Goal: Information Seeking & Learning: Learn about a topic

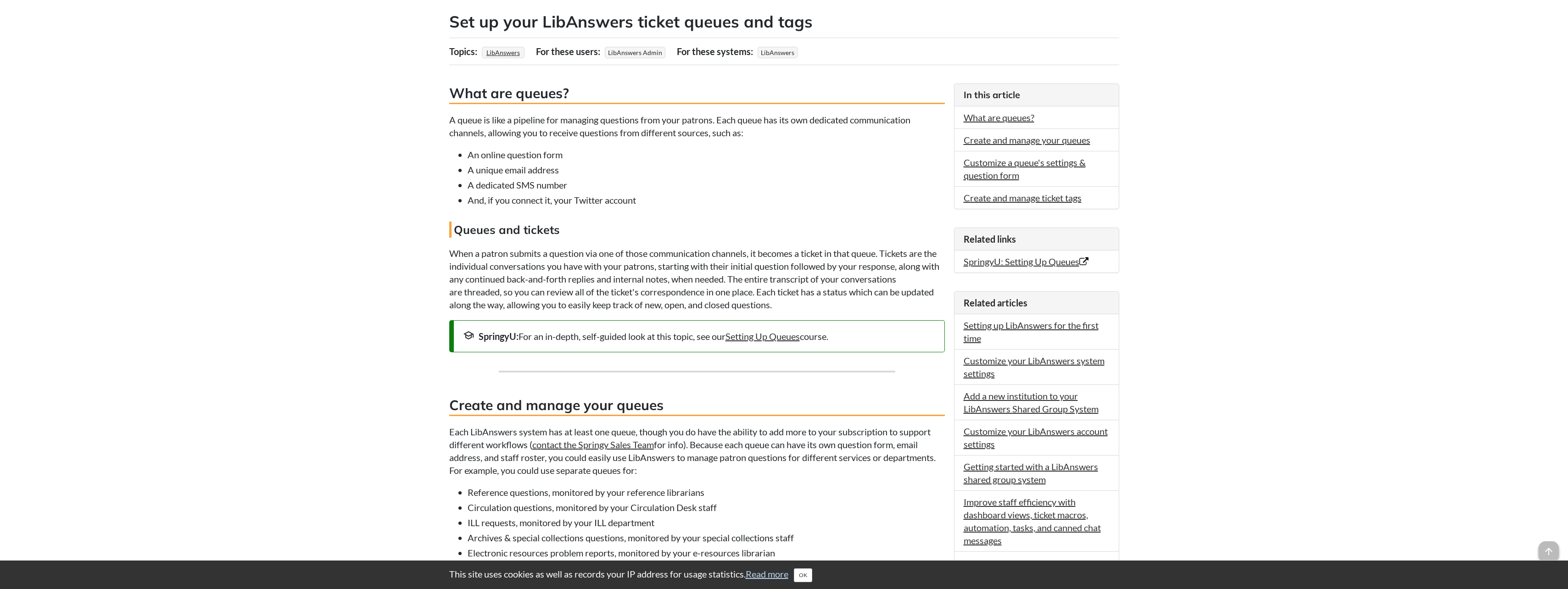
scroll to position [229, 0]
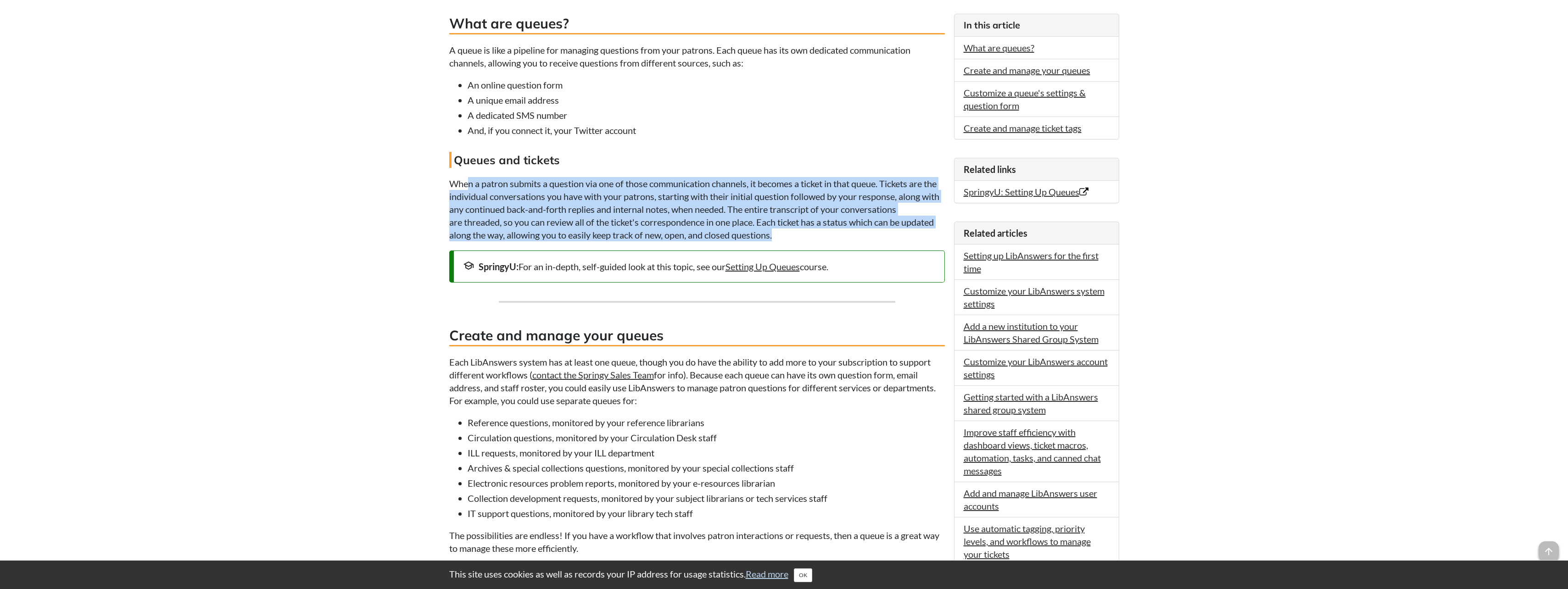
drag, startPoint x: 471, startPoint y: 182, endPoint x: 849, endPoint y: 233, distance: 381.4
click at [849, 233] on p "When a patron submits a question via one of those communication channels, it be…" at bounding box center [697, 209] width 495 height 64
click at [849, 237] on p "When a patron submits a question via one of those communication channels, it be…" at bounding box center [697, 209] width 495 height 64
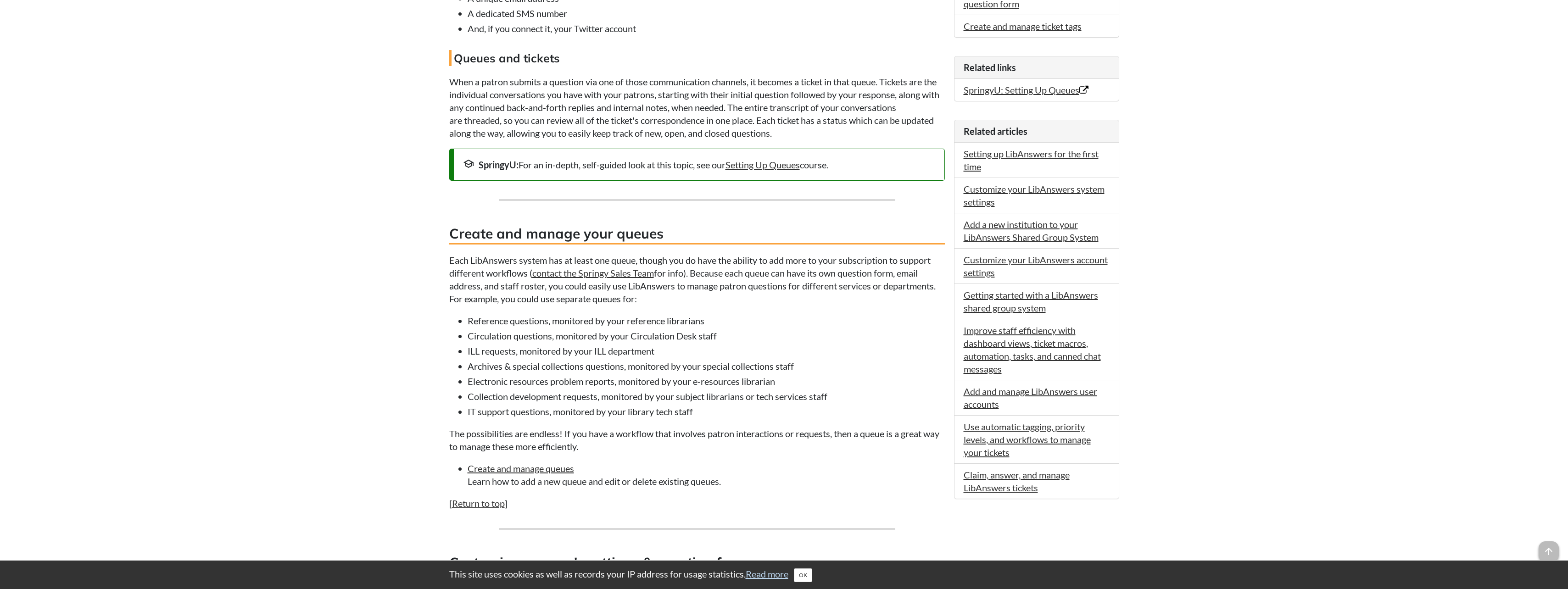
scroll to position [367, 0]
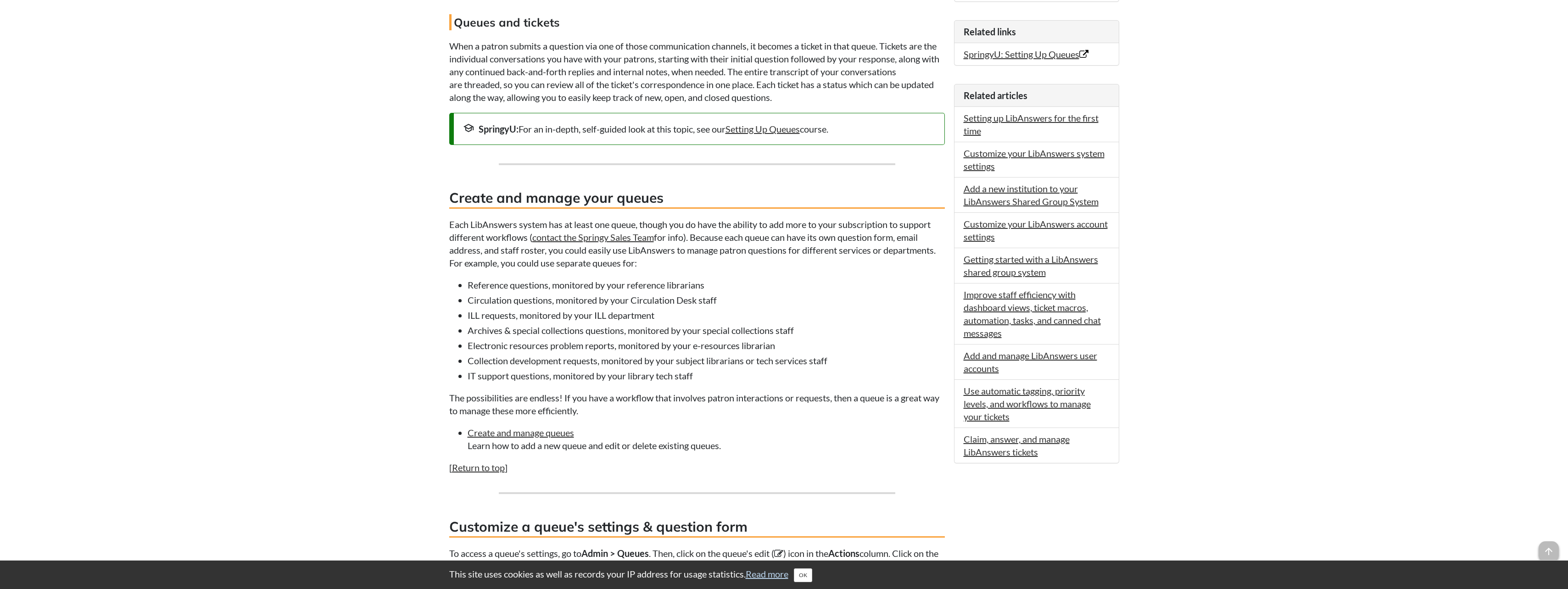
click at [373, 243] on body "This site uses cookies as well as records your IP address for usage statistics.…" at bounding box center [784, 478] width 1568 height 1691
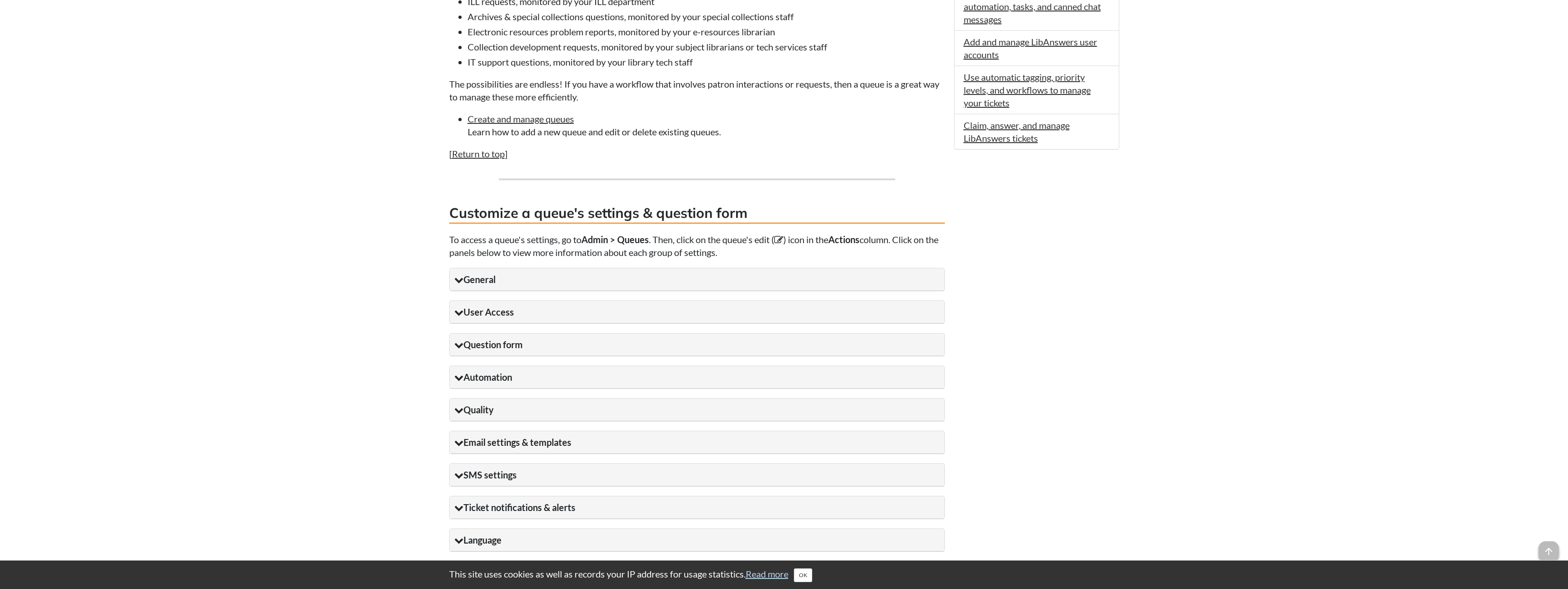
scroll to position [734, 0]
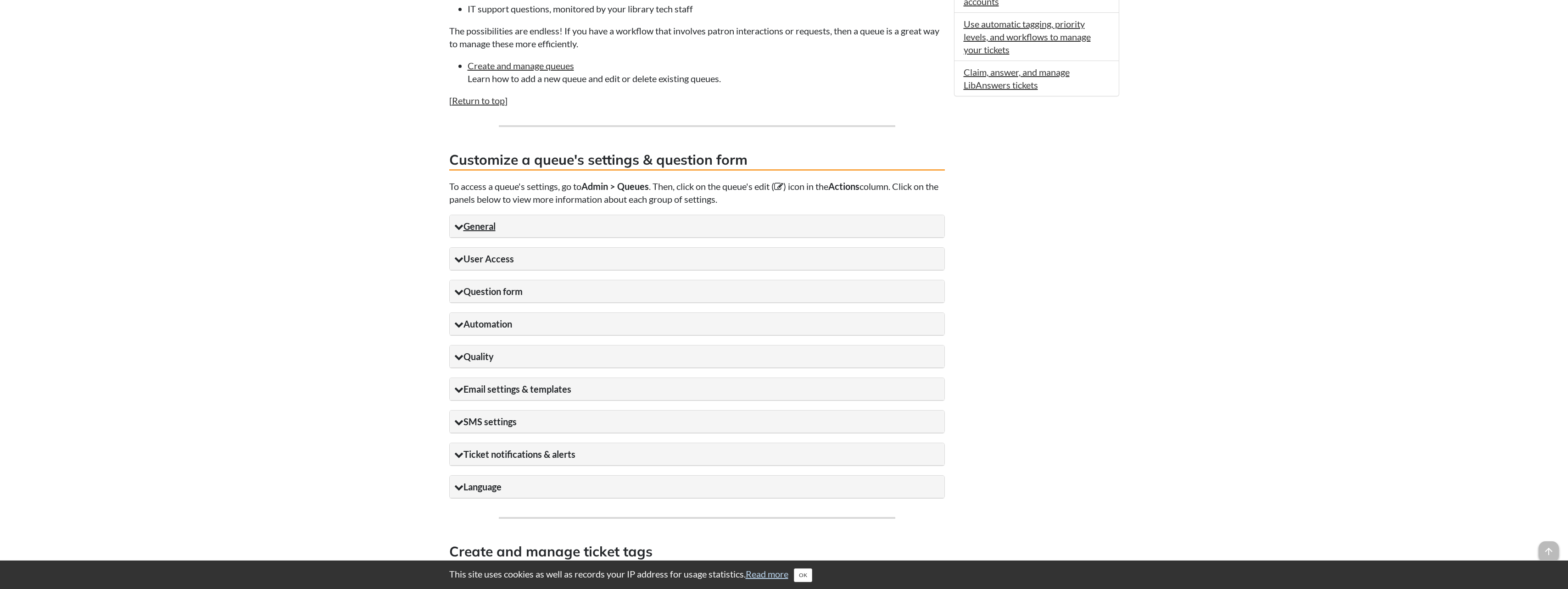
click at [503, 231] on summary "General" at bounding box center [697, 226] width 495 height 23
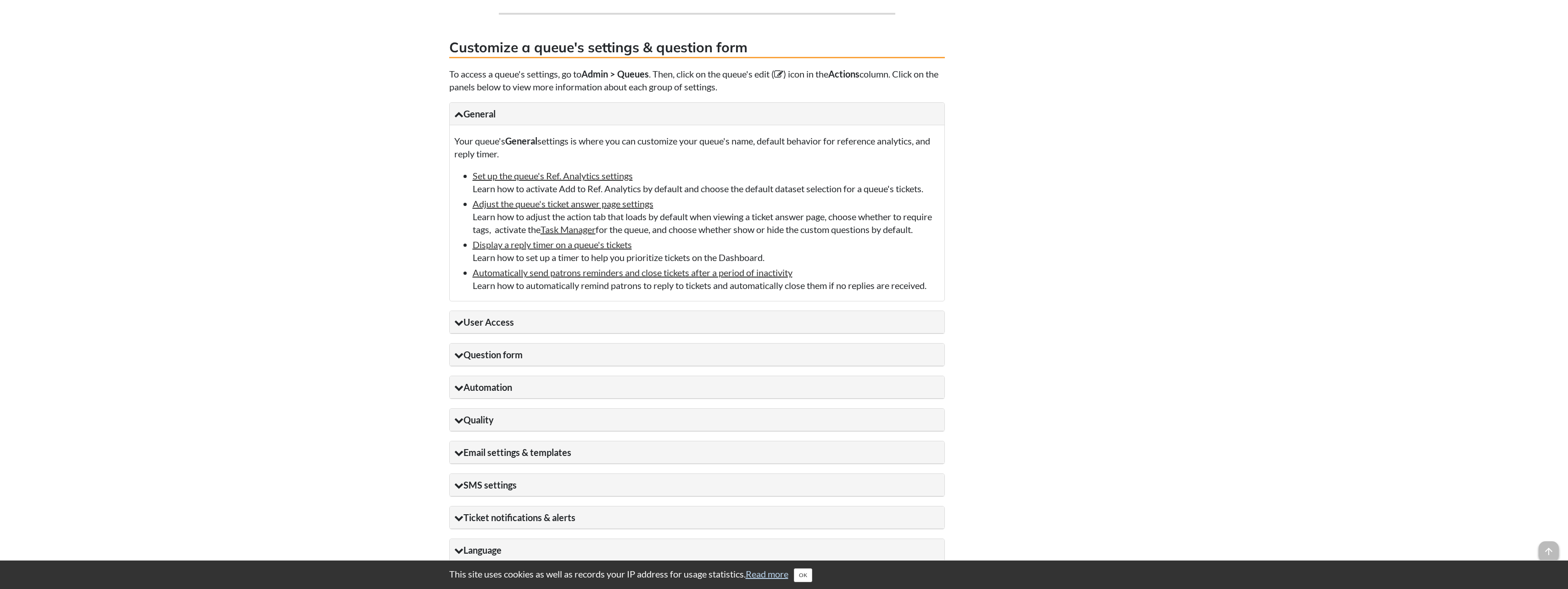
scroll to position [918, 0]
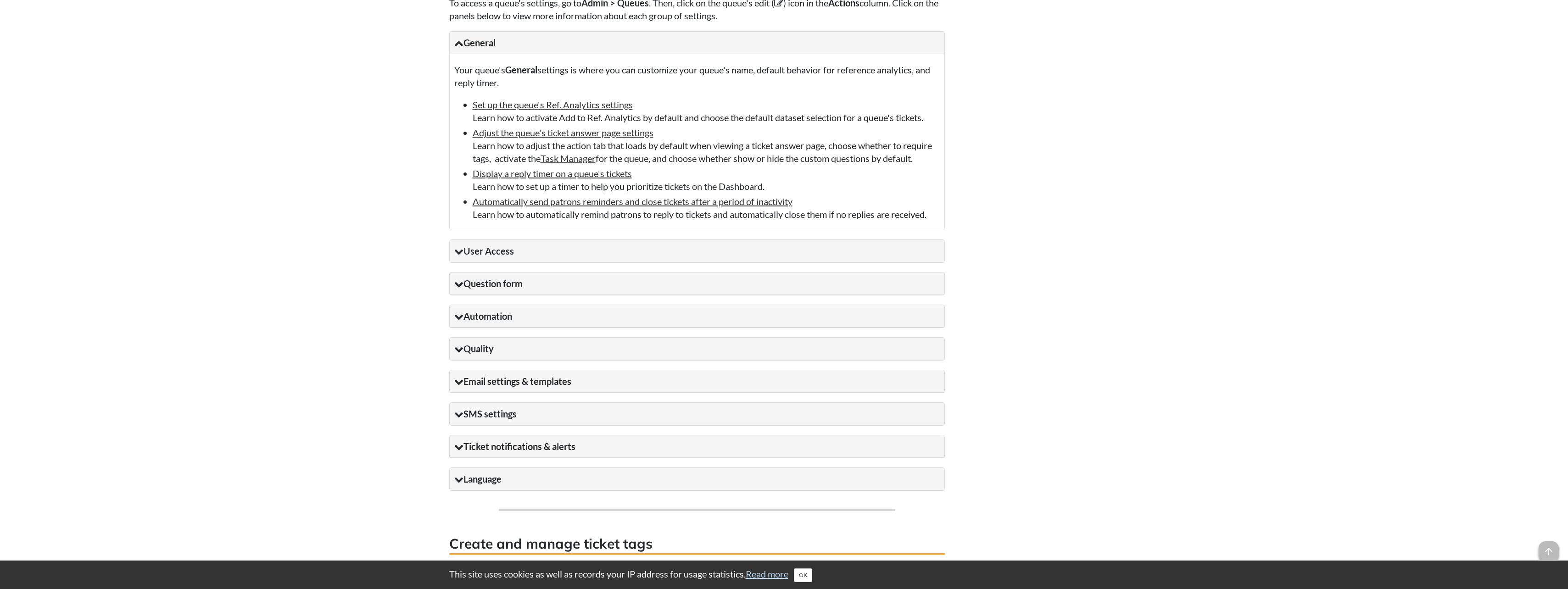
click at [356, 215] on body "This site uses cookies as well as records your IP address for usage statistics.…" at bounding box center [784, 16] width 1568 height 1867
click at [570, 262] on summary "User Access" at bounding box center [697, 251] width 495 height 23
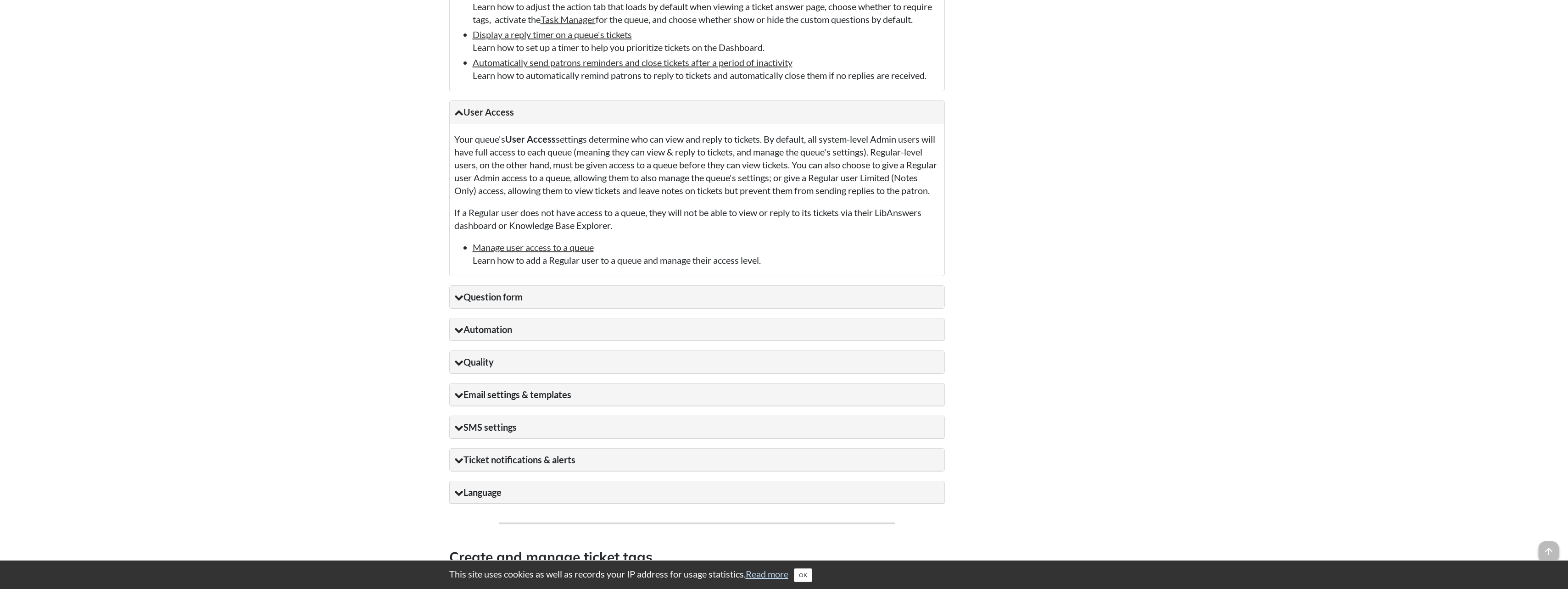
scroll to position [1101, 0]
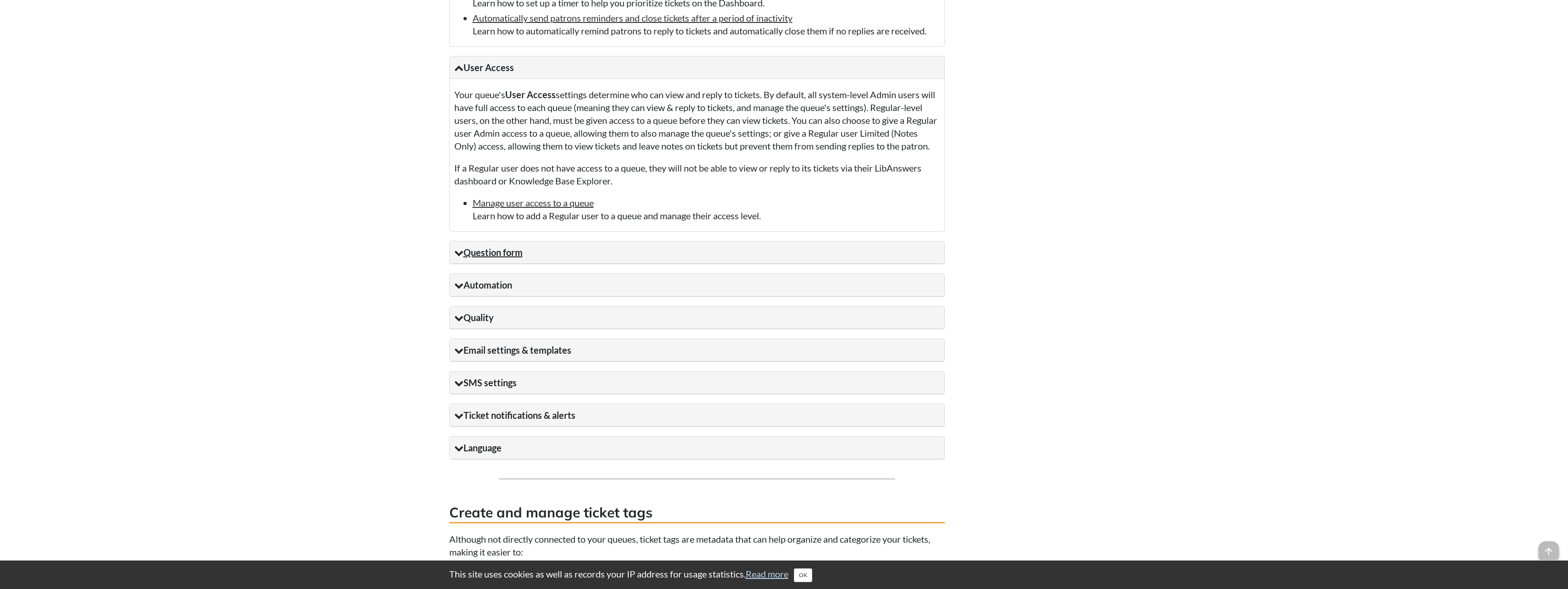
click at [637, 263] on summary "Question form" at bounding box center [697, 253] width 495 height 23
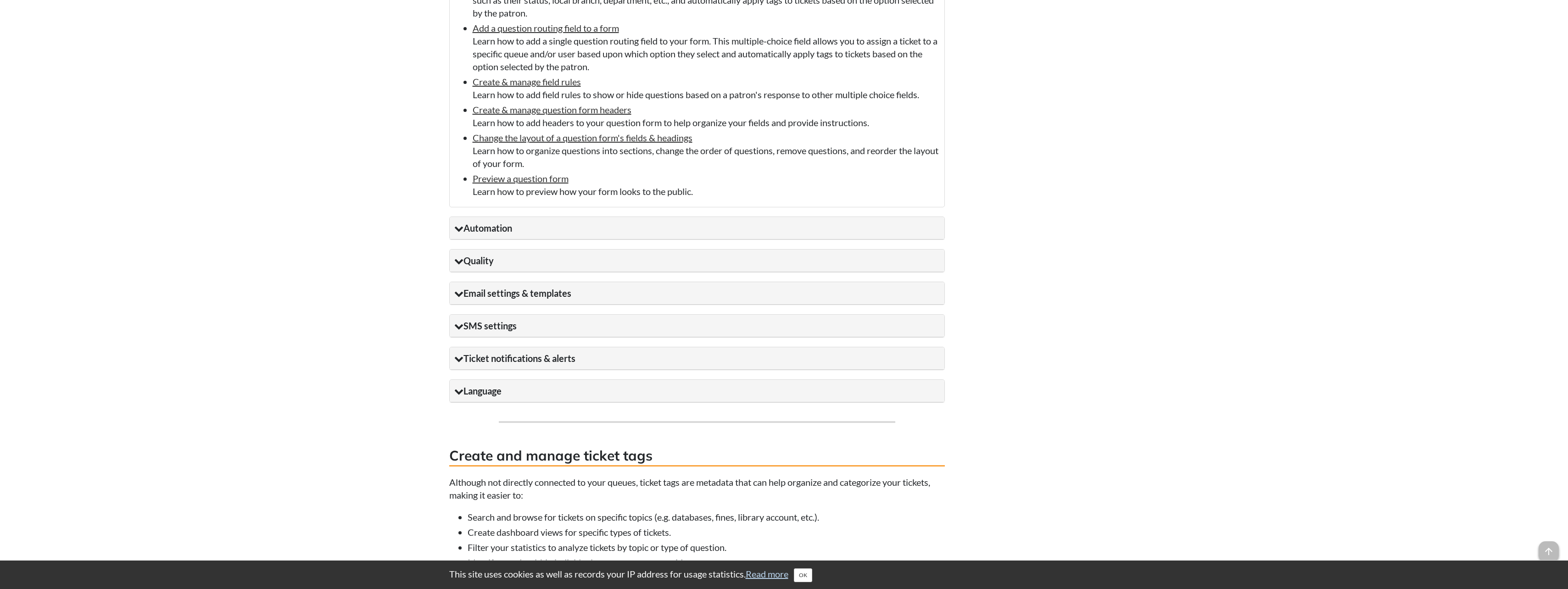
scroll to position [1743, 0]
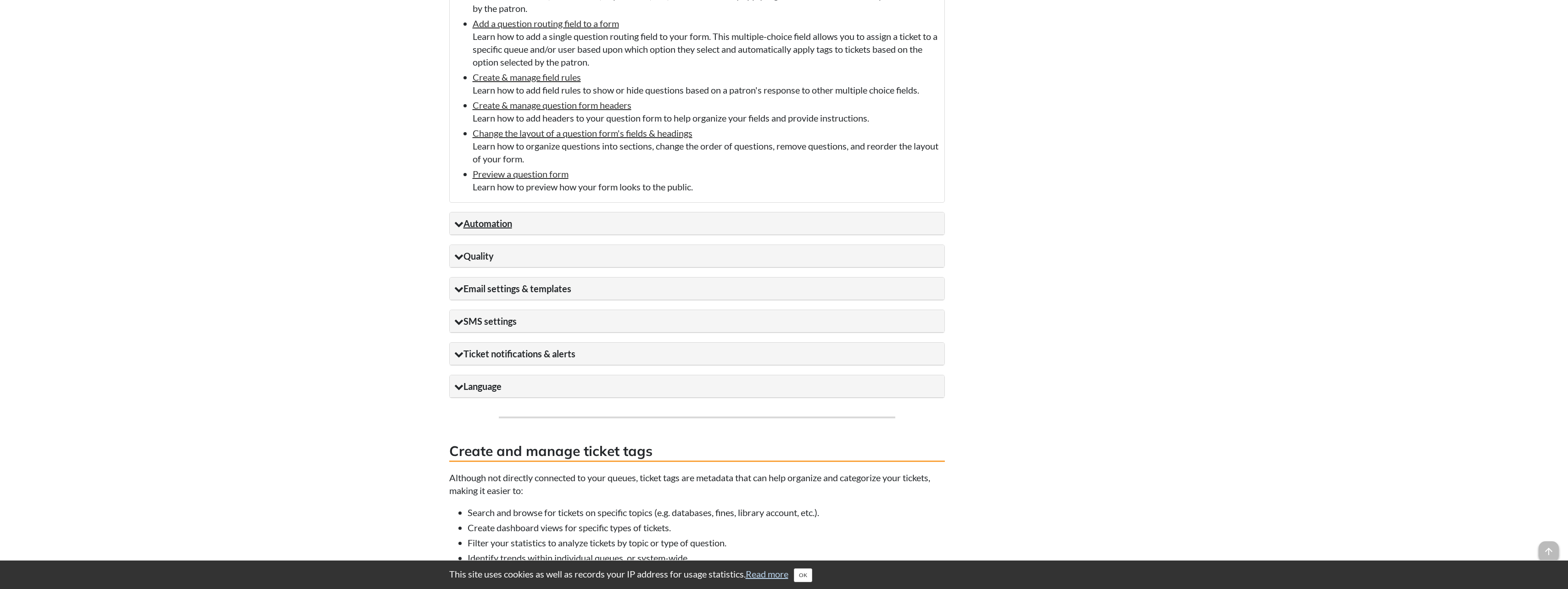
click at [558, 235] on summary "Automation" at bounding box center [697, 223] width 495 height 23
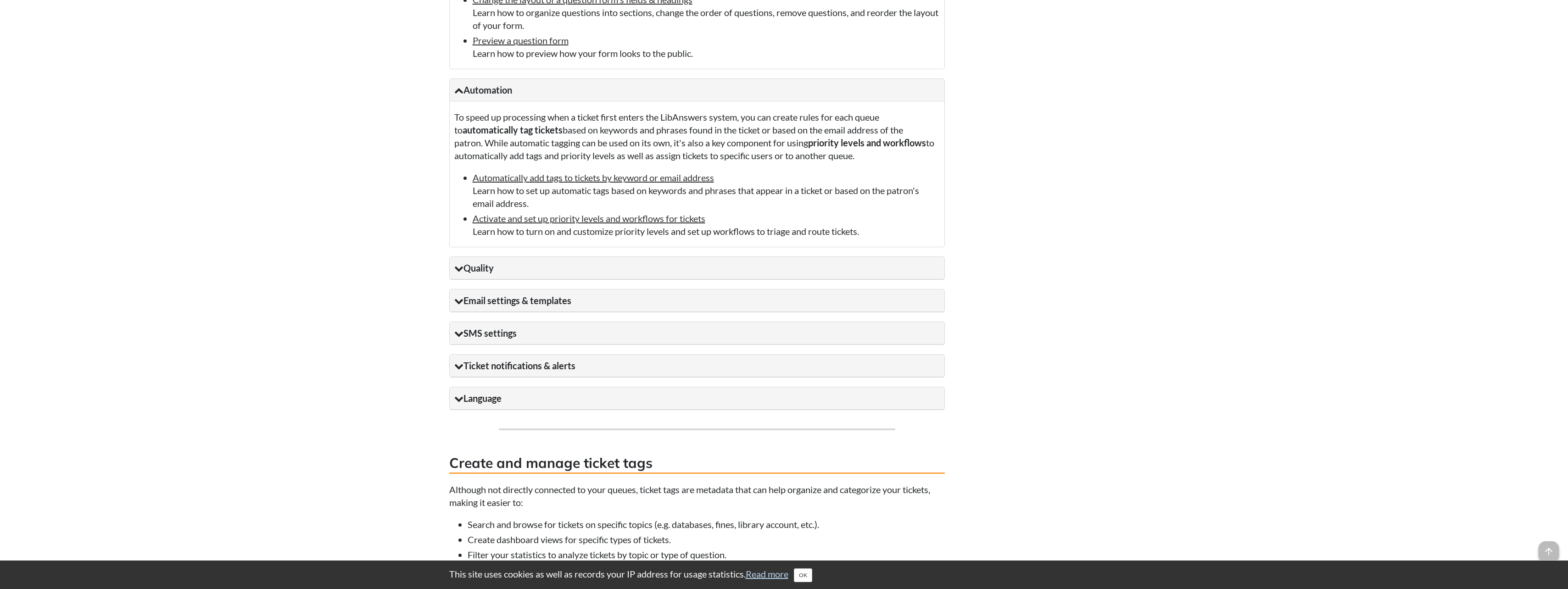
scroll to position [1926, 0]
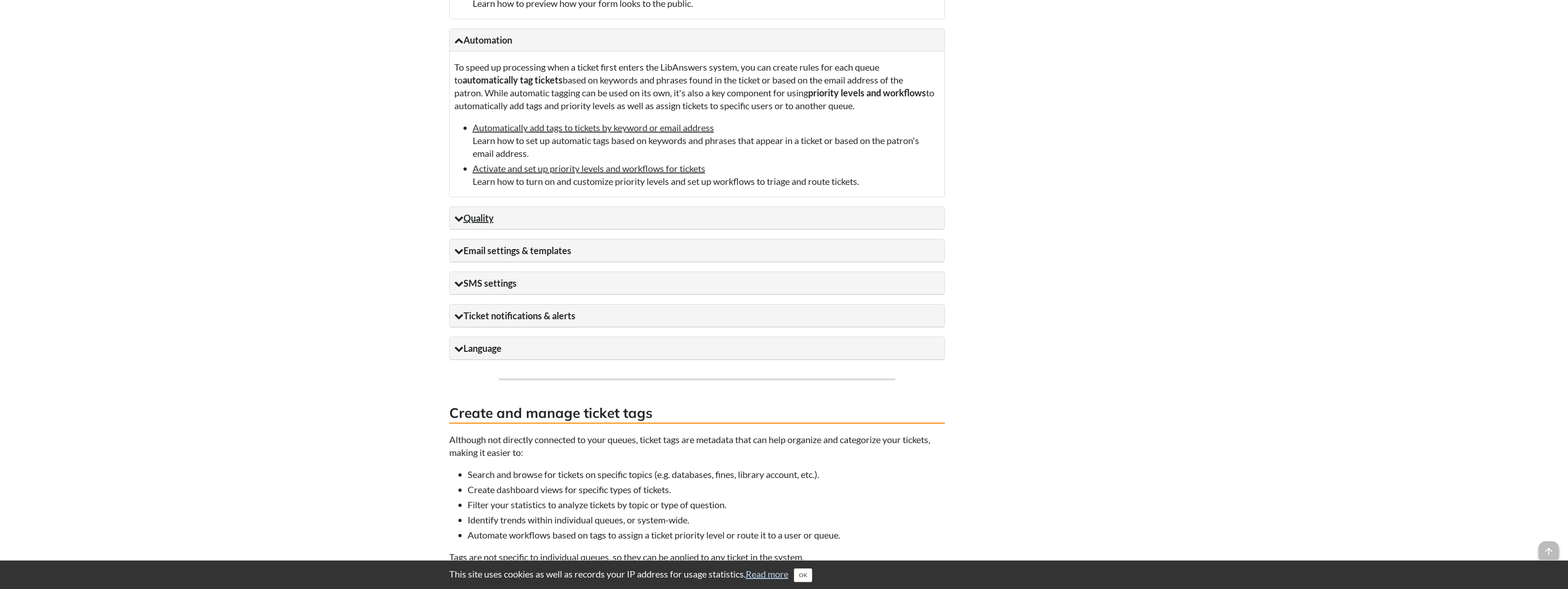
click at [557, 229] on summary "Quality" at bounding box center [697, 218] width 495 height 23
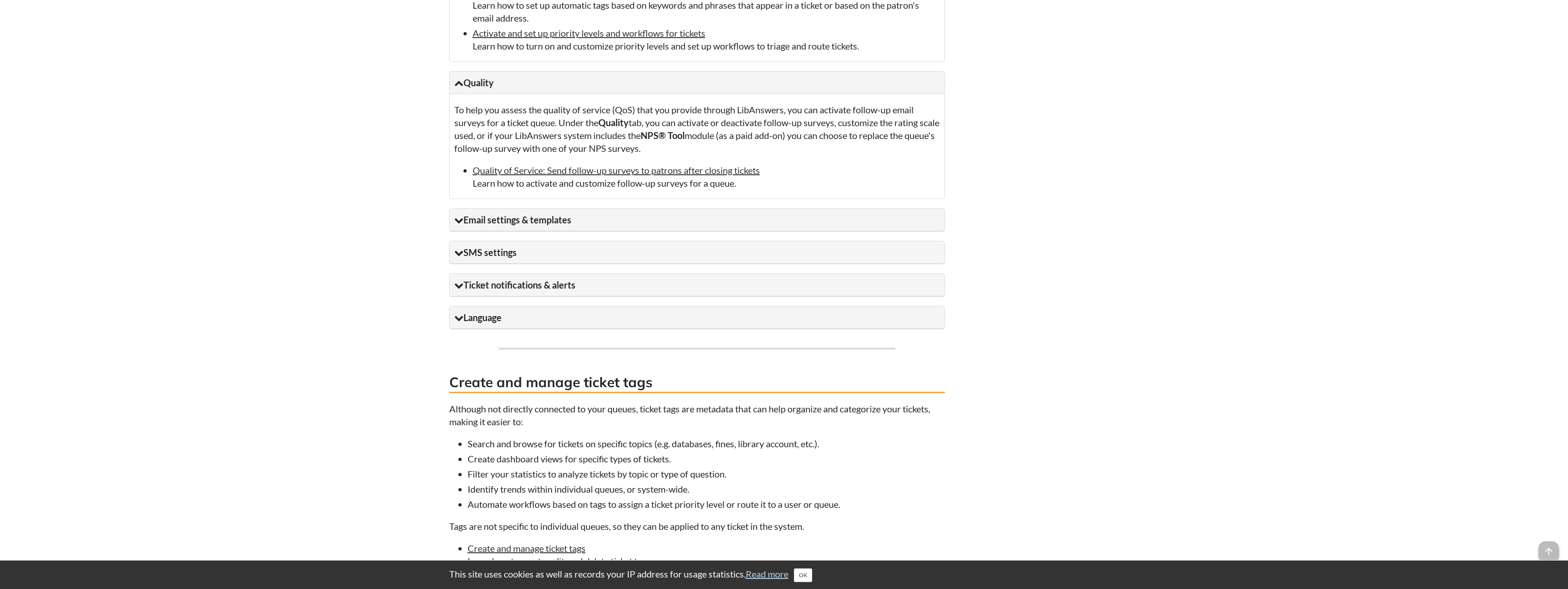
scroll to position [2064, 0]
click at [630, 229] on summary "Email settings & templates" at bounding box center [697, 217] width 495 height 23
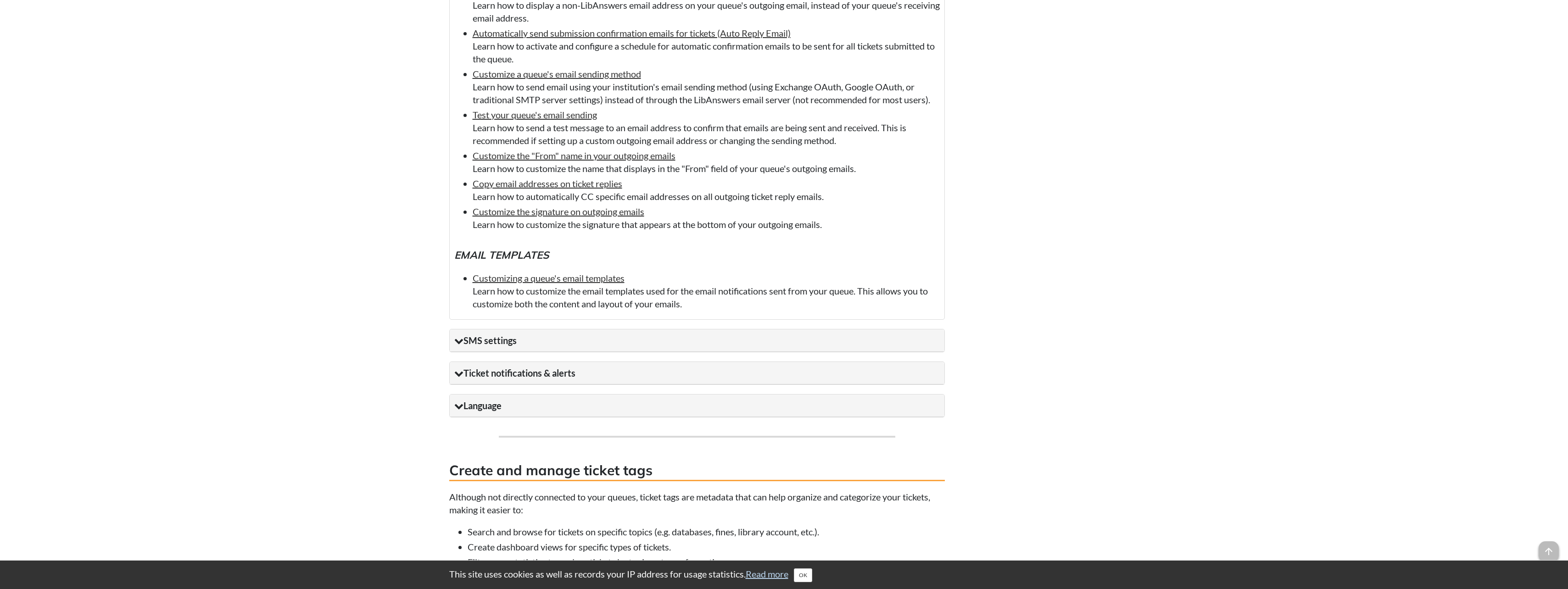
scroll to position [2569, 0]
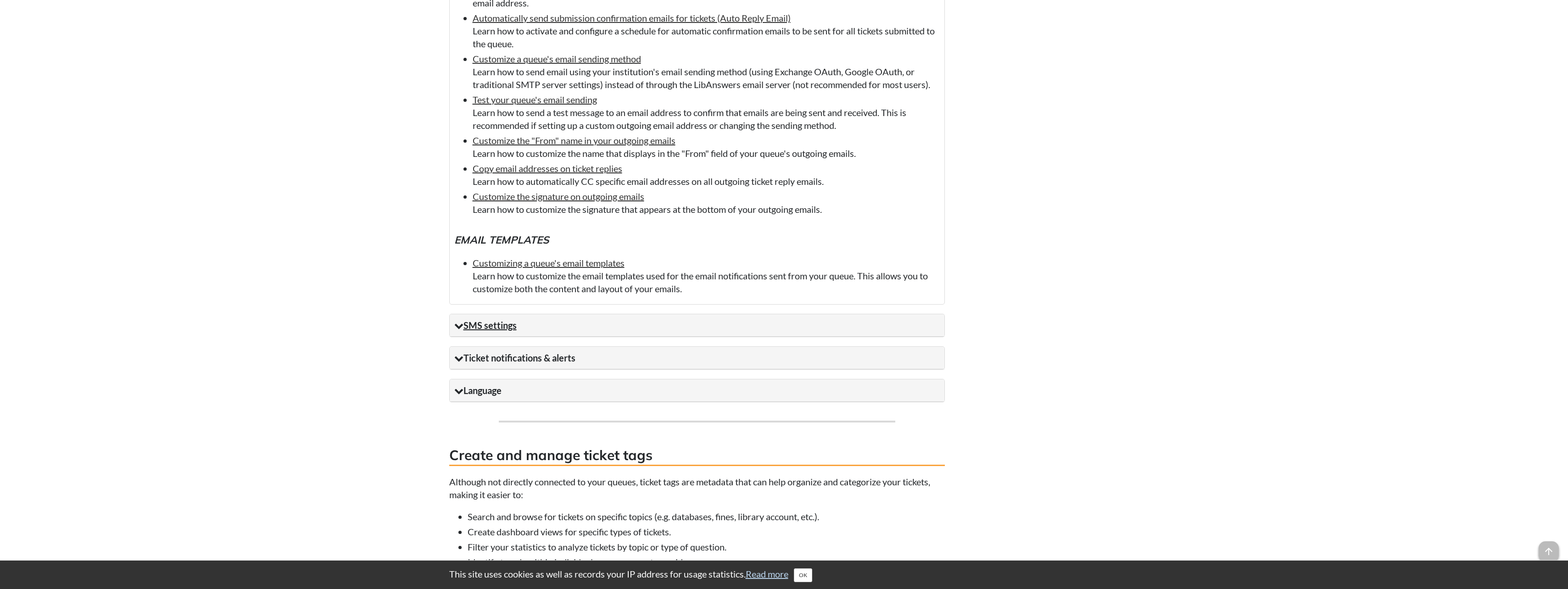
click at [528, 336] on summary "SMS settings" at bounding box center [697, 325] width 495 height 23
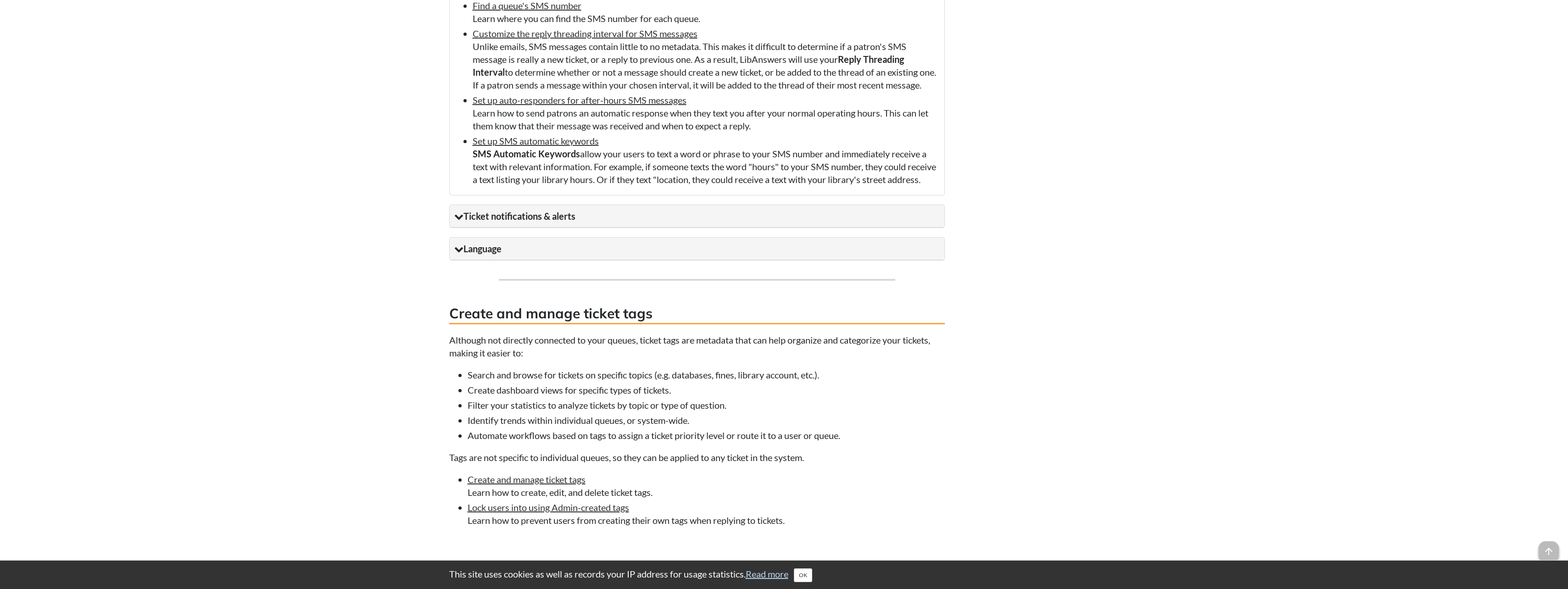
scroll to position [2982, 0]
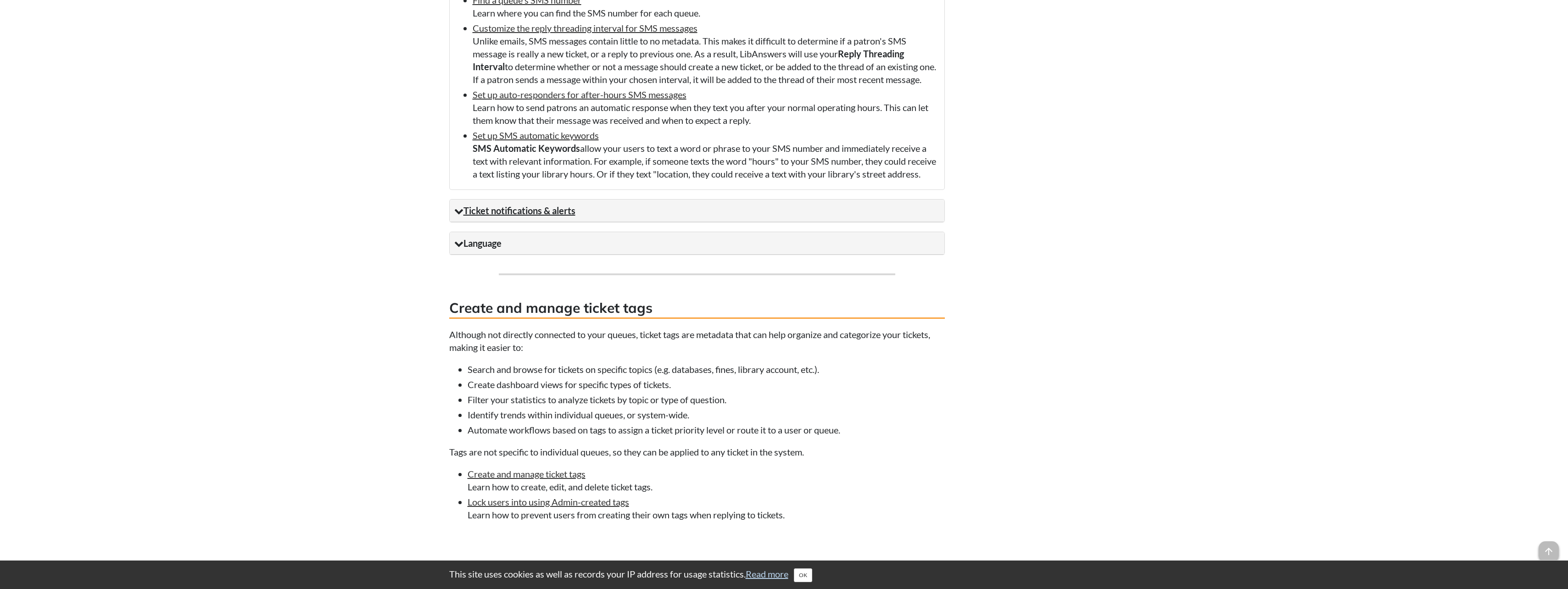
click at [653, 222] on summary "Ticket notifications & alerts" at bounding box center [697, 211] width 495 height 23
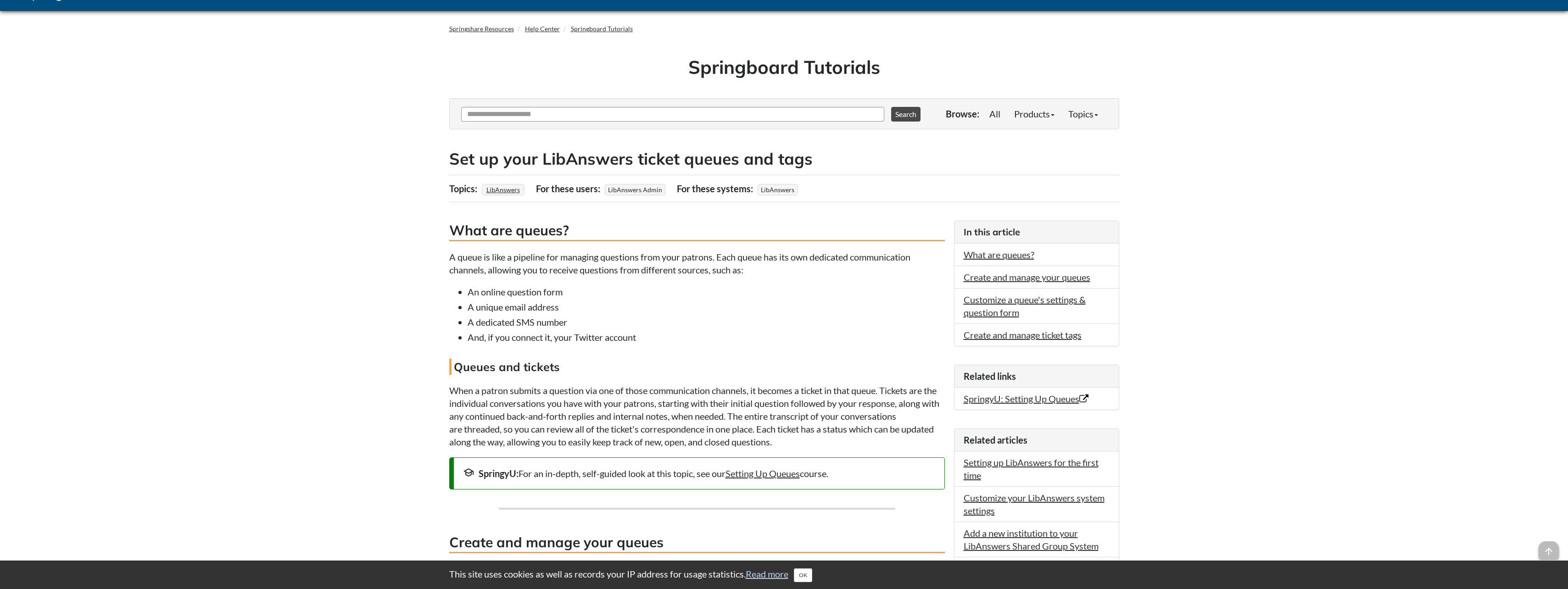
scroll to position [0, 0]
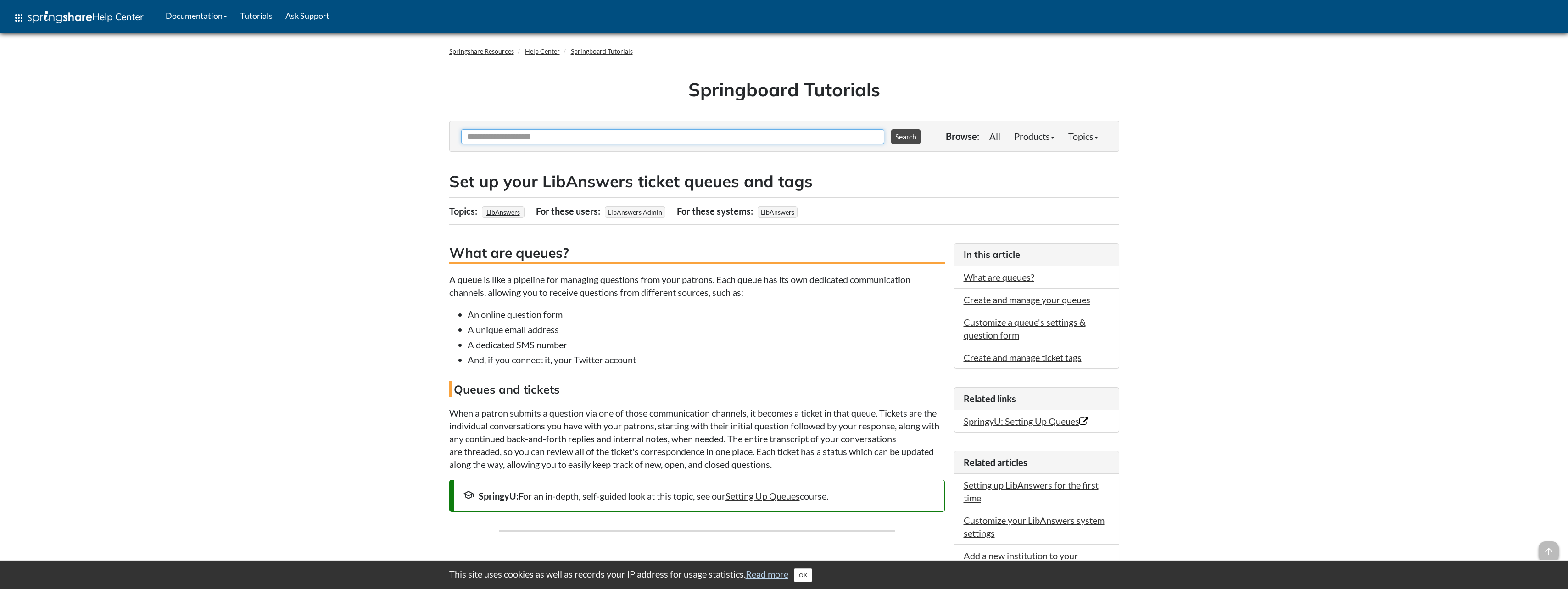
click at [614, 131] on input "Ask Another Question" at bounding box center [673, 137] width 423 height 15
type input "*****"
click at [891, 130] on button "Search" at bounding box center [906, 137] width 29 height 15
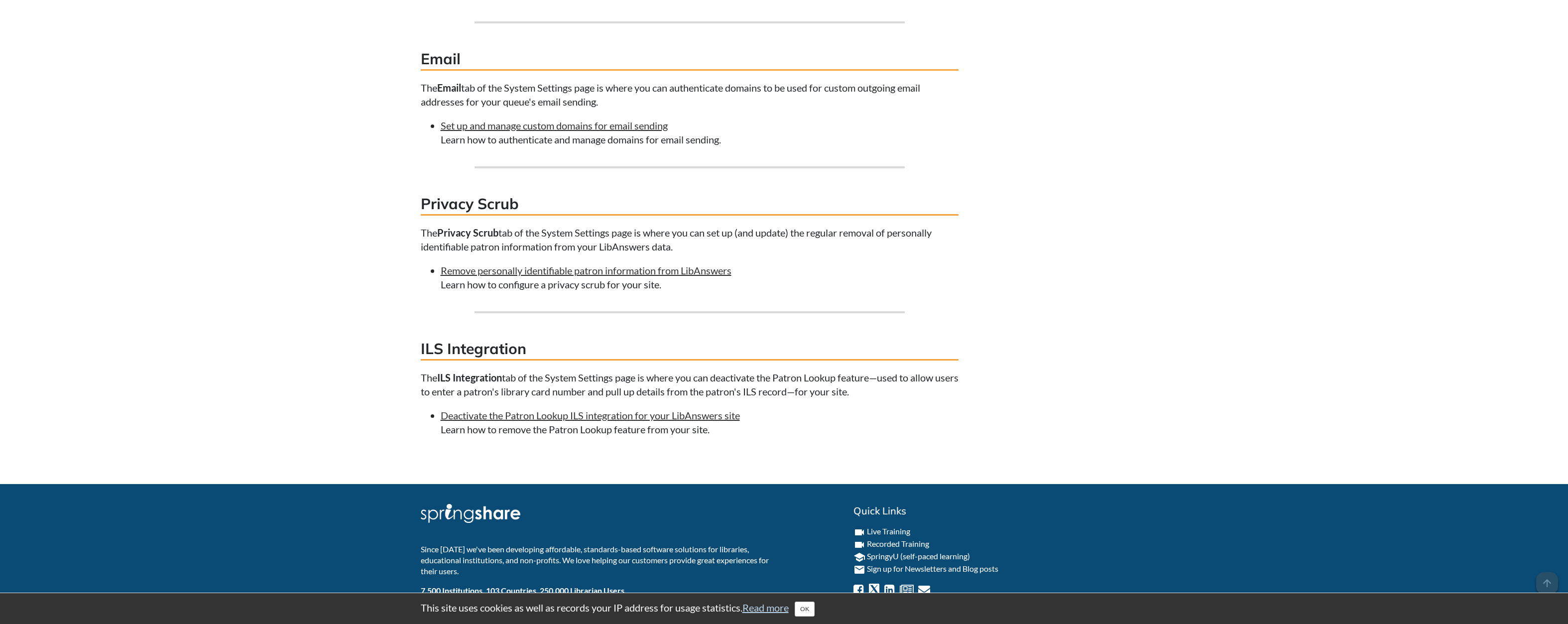
scroll to position [1927, 0]
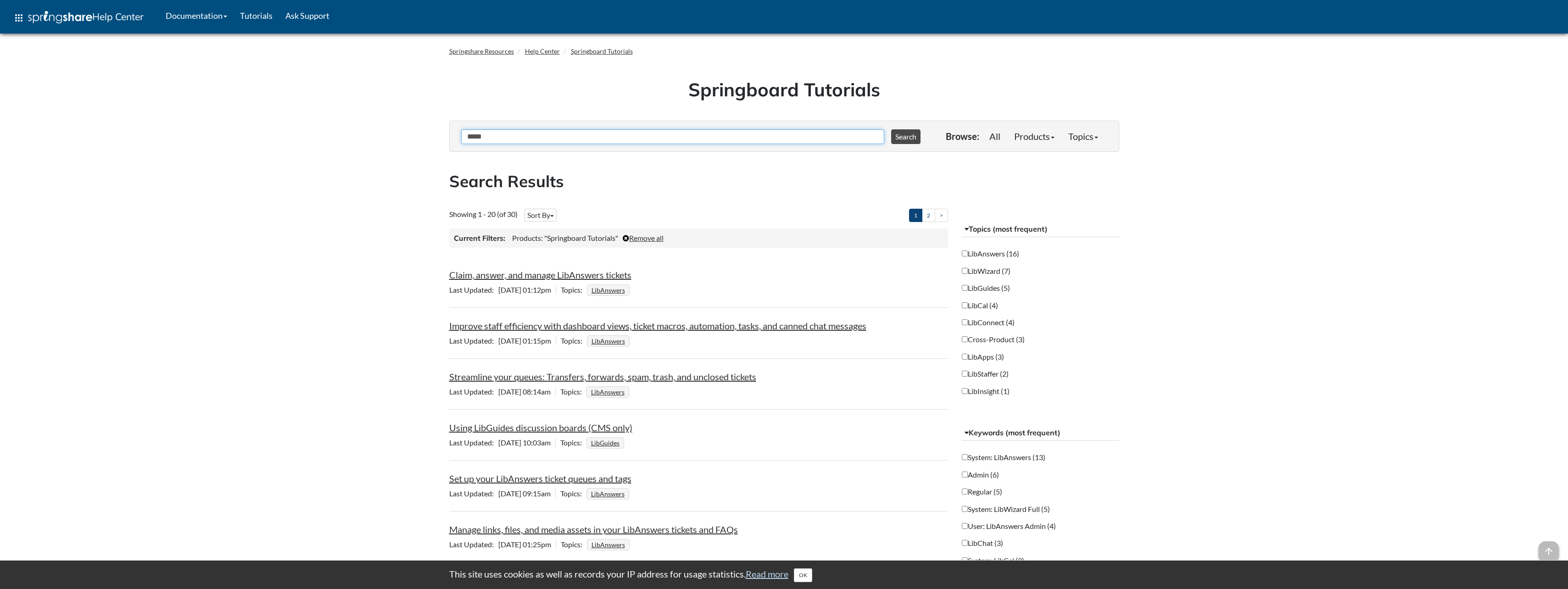
click at [609, 140] on input "*****" at bounding box center [673, 137] width 423 height 15
type input "*******"
click at [891, 130] on button "Search" at bounding box center [906, 137] width 29 height 15
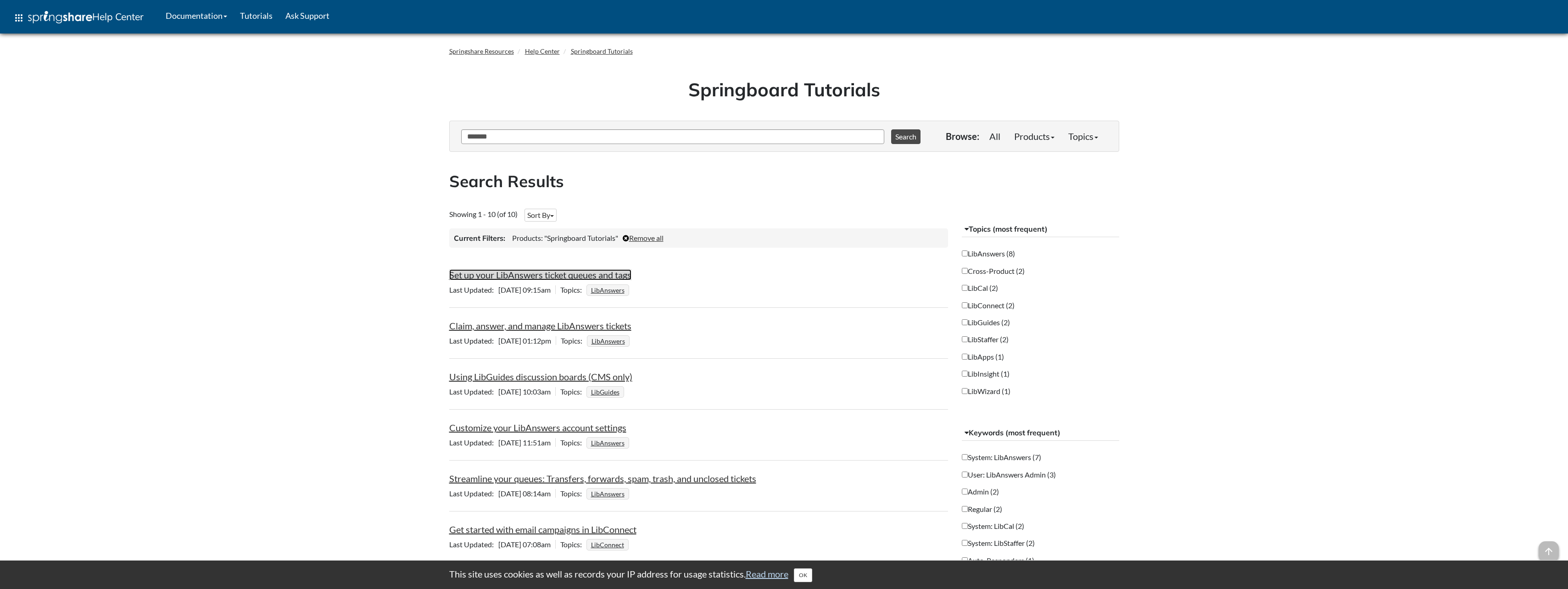
click at [496, 274] on link "Set up your LibAnswers ticket queues and tags" at bounding box center [540, 275] width 182 height 11
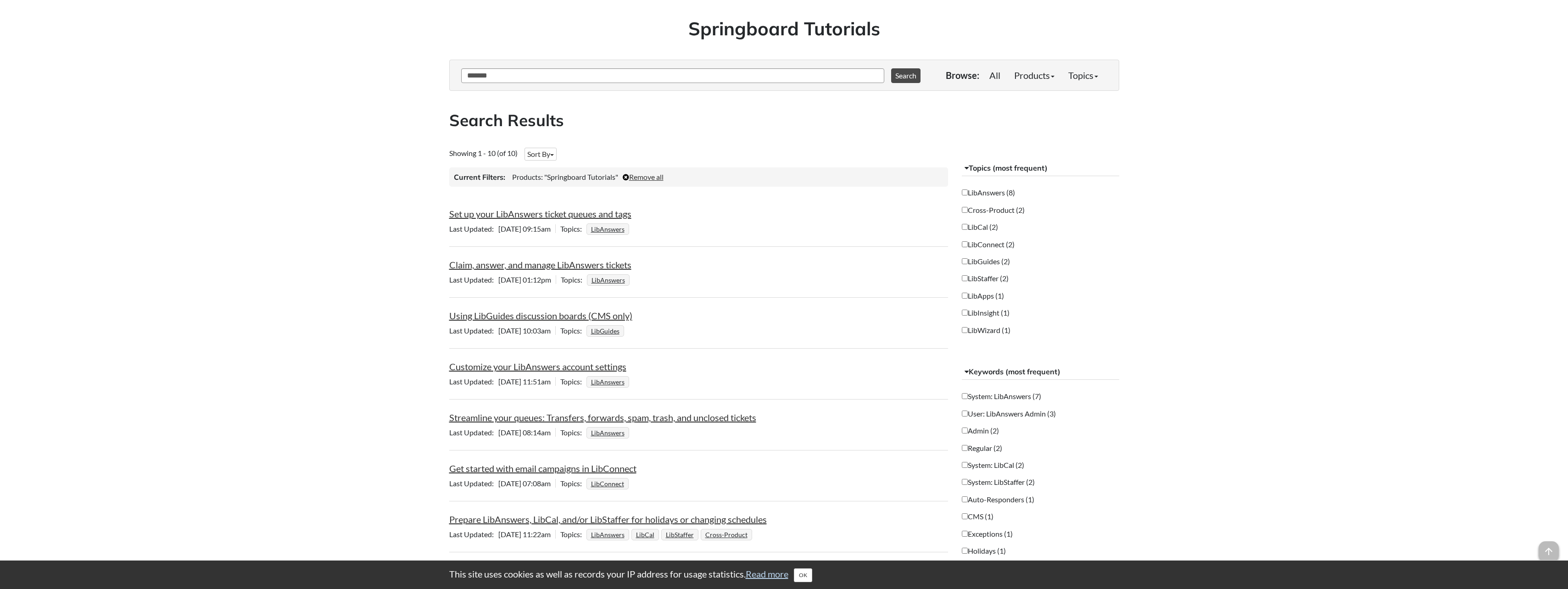
scroll to position [138, 0]
